Goal: Transaction & Acquisition: Subscribe to service/newsletter

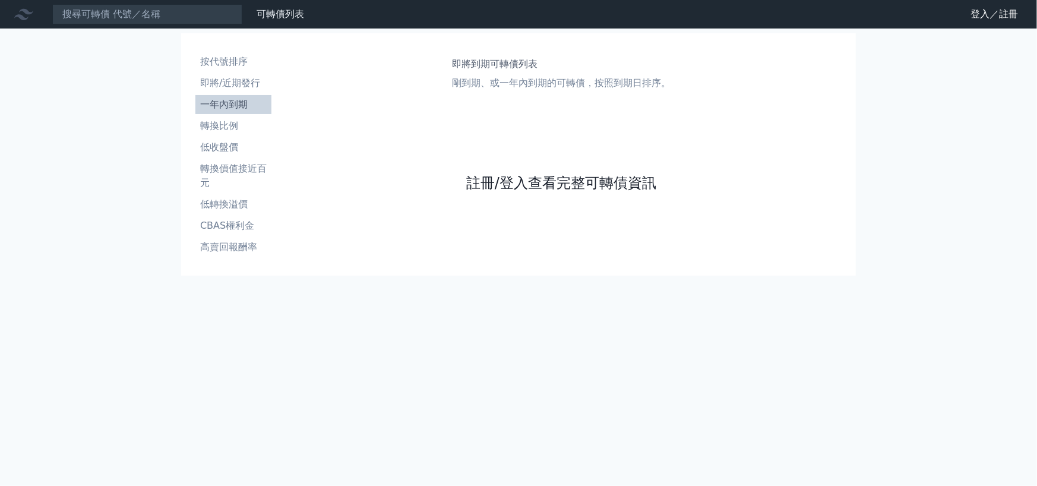
click at [501, 183] on link "註冊/登入查看完整可轉債資訊" at bounding box center [561, 182] width 190 height 19
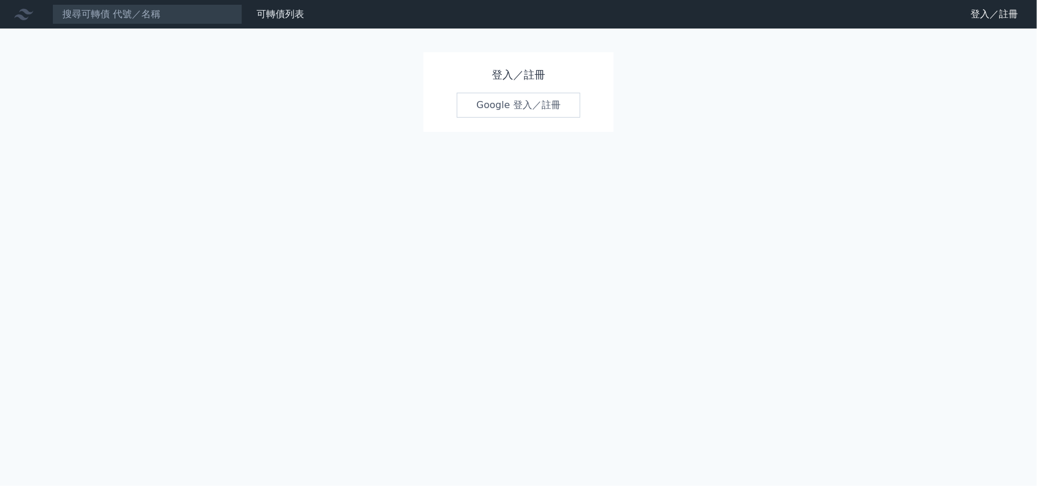
click at [500, 112] on link "Google 登入／註冊" at bounding box center [519, 105] width 124 height 25
click at [510, 110] on link "Google 登入／註冊" at bounding box center [519, 105] width 124 height 25
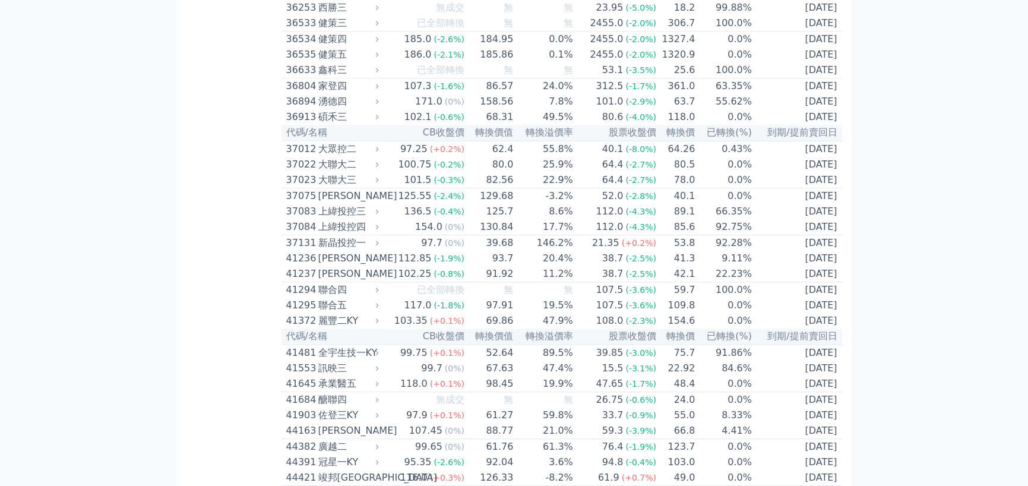
scroll to position [3069, 0]
